Goal: Task Accomplishment & Management: Use online tool/utility

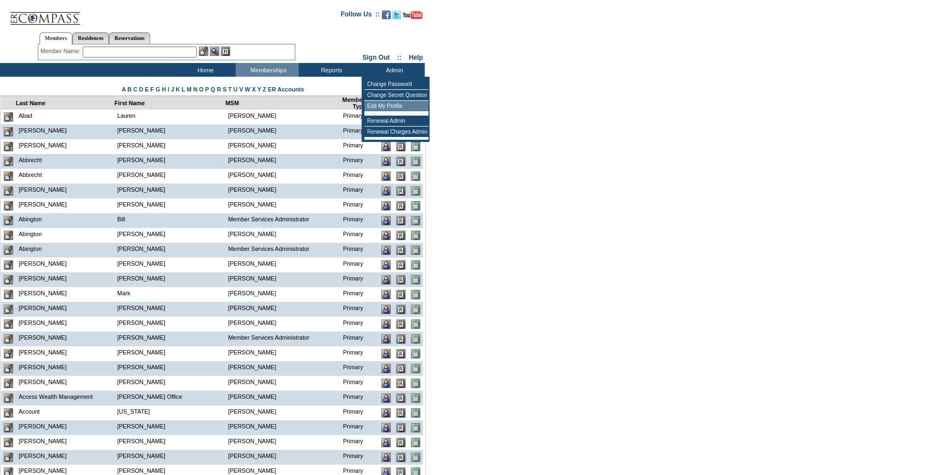
click at [392, 123] on td "Renewal Admin" at bounding box center [396, 121] width 64 height 11
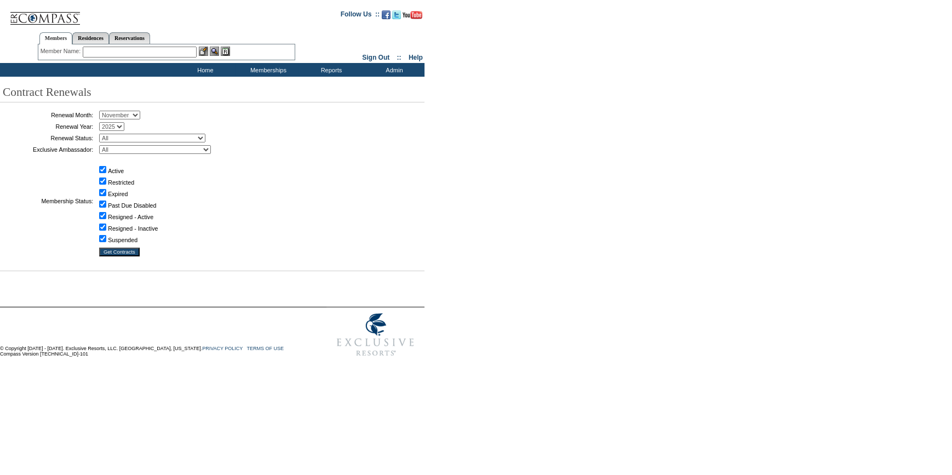
click at [133, 111] on select "January February March April May June July August September October November De…" at bounding box center [119, 115] width 41 height 9
select select "9"
click at [103, 111] on select "January February March April May June July August September October November De…" at bounding box center [119, 115] width 41 height 9
click at [153, 143] on table "Renewal Month: January February March April May June July August September Octo…" at bounding box center [137, 183] width 274 height 151
click at [153, 142] on select "All Not Started Pending Approved Election Made Election Changed No Response Man…" at bounding box center [152, 138] width 106 height 9
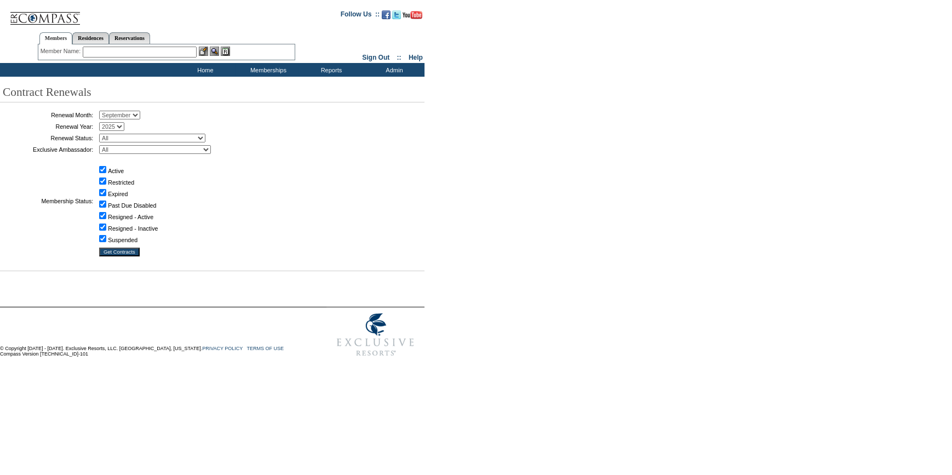
select select "5"
click at [103, 134] on select "All Not Started Pending Approved Election Made Election Changed No Response Man…" at bounding box center [152, 138] width 106 height 9
click at [132, 250] on input "Get Contracts" at bounding box center [119, 252] width 41 height 9
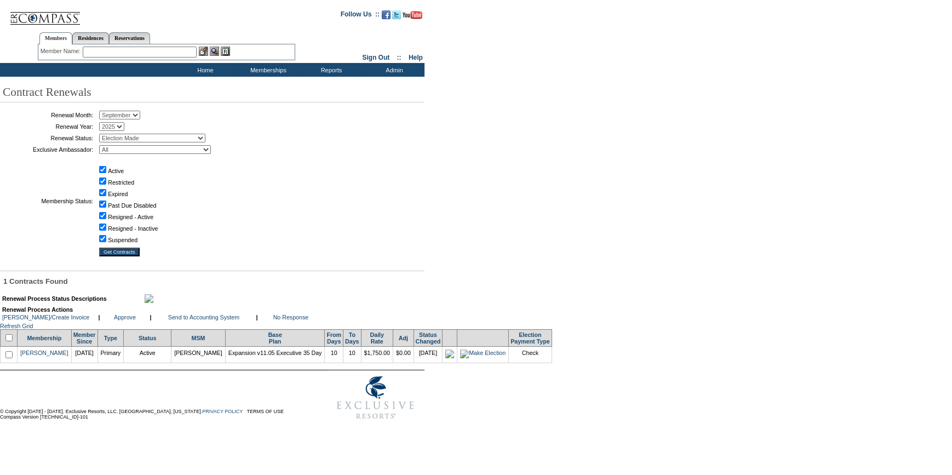
click at [11, 341] on input "checkbox" at bounding box center [8, 337] width 7 height 7
checkbox input "true"
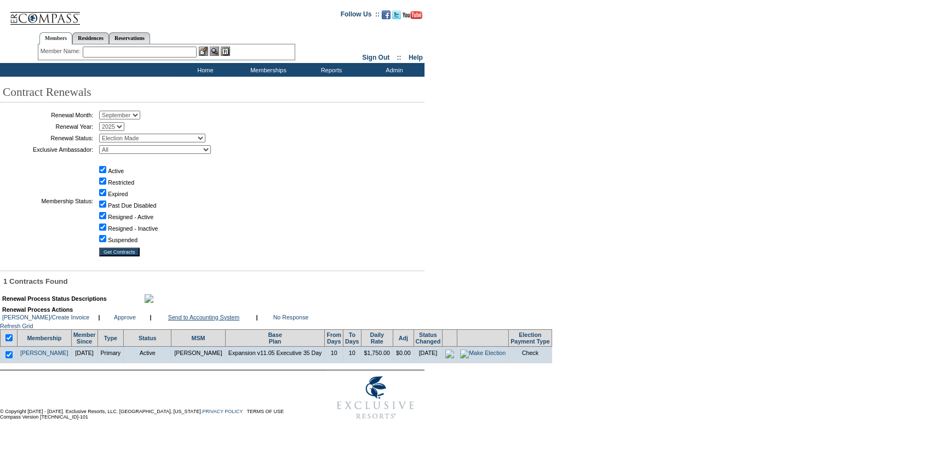
click at [199, 320] on link "Send to Accounting System" at bounding box center [203, 317] width 71 height 7
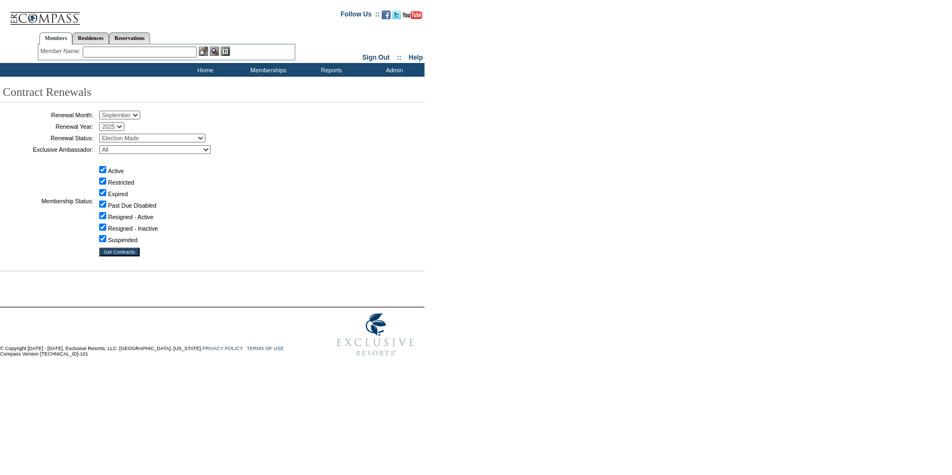
select select "9"
select select "5"
